Goal: Download file/media

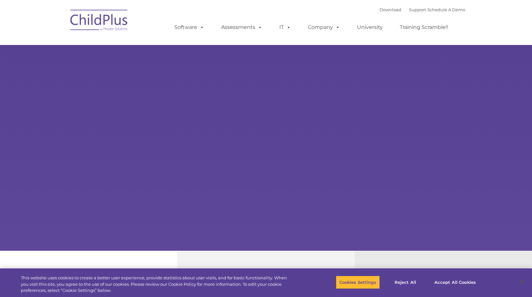
select select "MEDIUM"
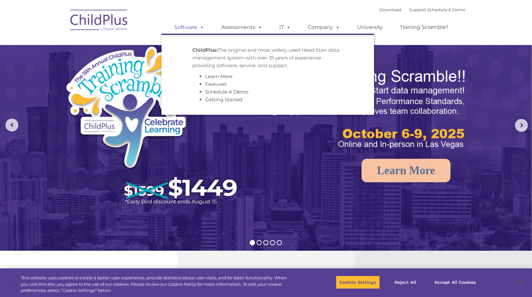
click at [183, 25] on link "Software" at bounding box center [189, 27] width 43 height 13
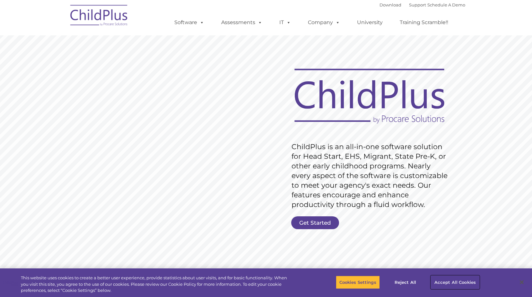
click at [441, 280] on button "Accept All Cookies" at bounding box center [455, 281] width 48 height 13
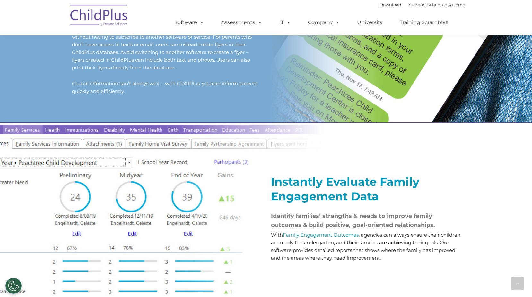
scroll to position [562, 0]
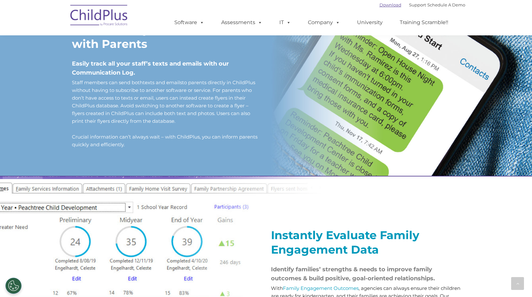
click at [380, 6] on link "Download" at bounding box center [391, 4] width 22 height 5
